Goal: Information Seeking & Learning: Learn about a topic

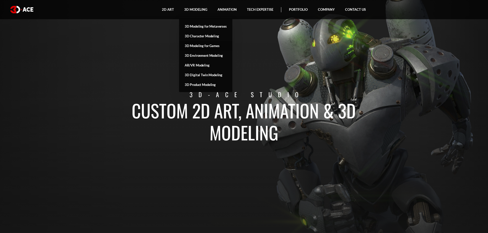
click at [192, 47] on link "3D Modeling for Games" at bounding box center [205, 46] width 53 height 10
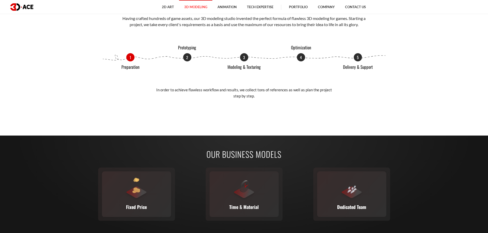
scroll to position [692, 0]
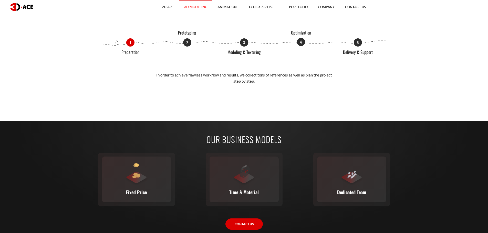
click at [304, 40] on p "4" at bounding box center [301, 42] width 8 height 8
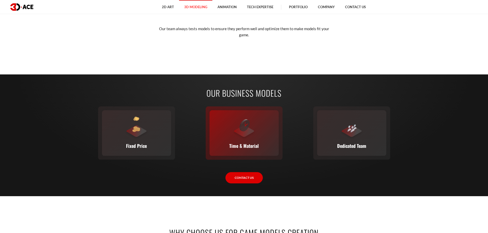
scroll to position [845, 0]
